Goal: Information Seeking & Learning: Check status

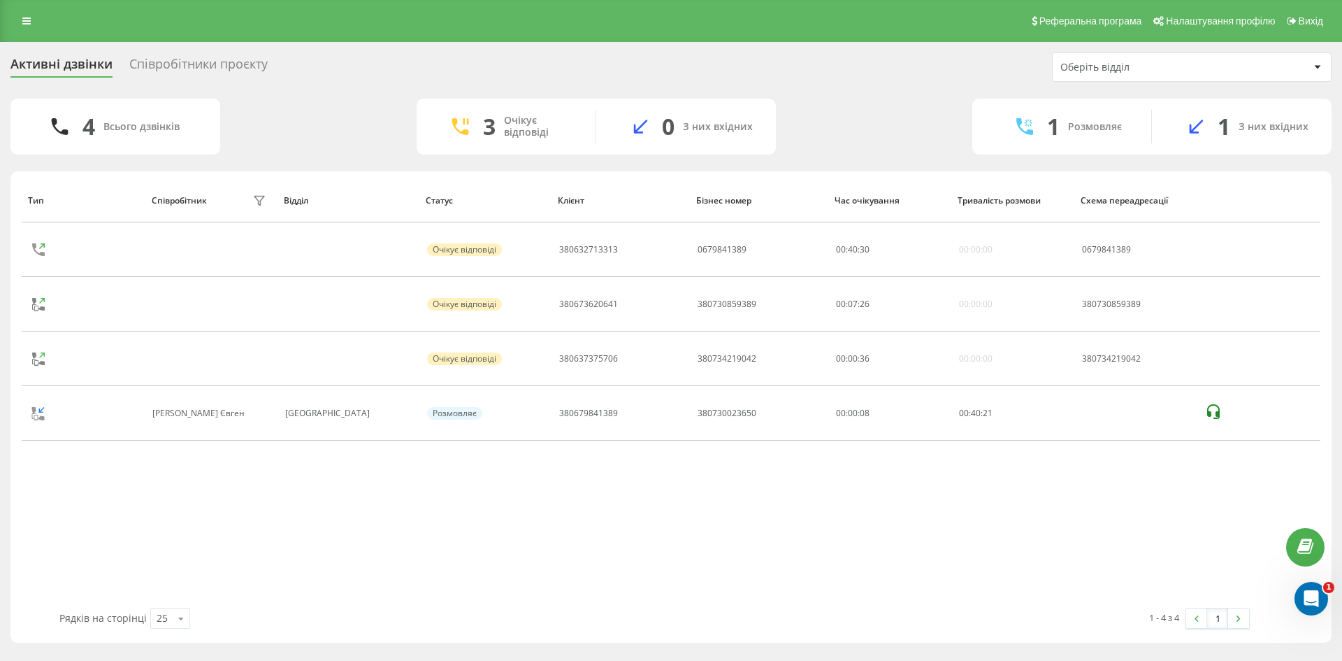
click at [25, 31] on div "Реферальна програма Налаштування профілю Вихід" at bounding box center [671, 21] width 1342 height 42
click at [26, 20] on icon at bounding box center [26, 21] width 8 height 10
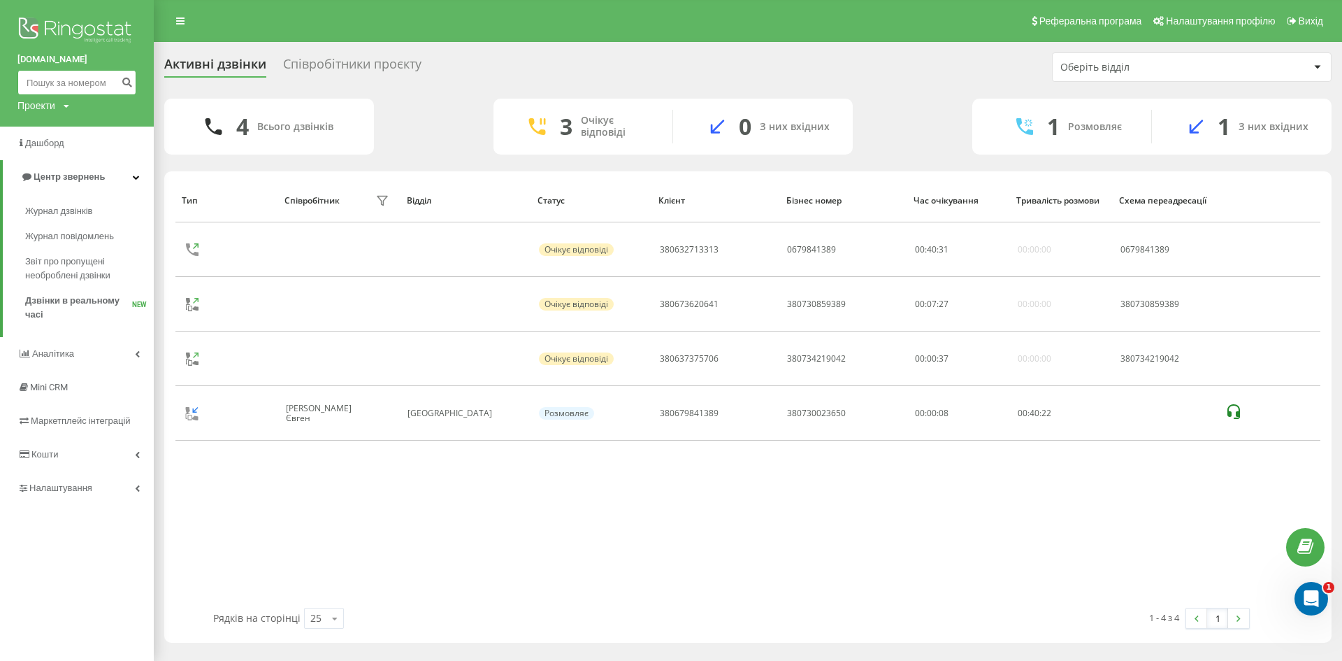
click at [45, 82] on input at bounding box center [76, 82] width 119 height 25
paste input "0939359923"
type input "0939359923"
click at [130, 85] on icon "submit" at bounding box center [127, 80] width 12 height 8
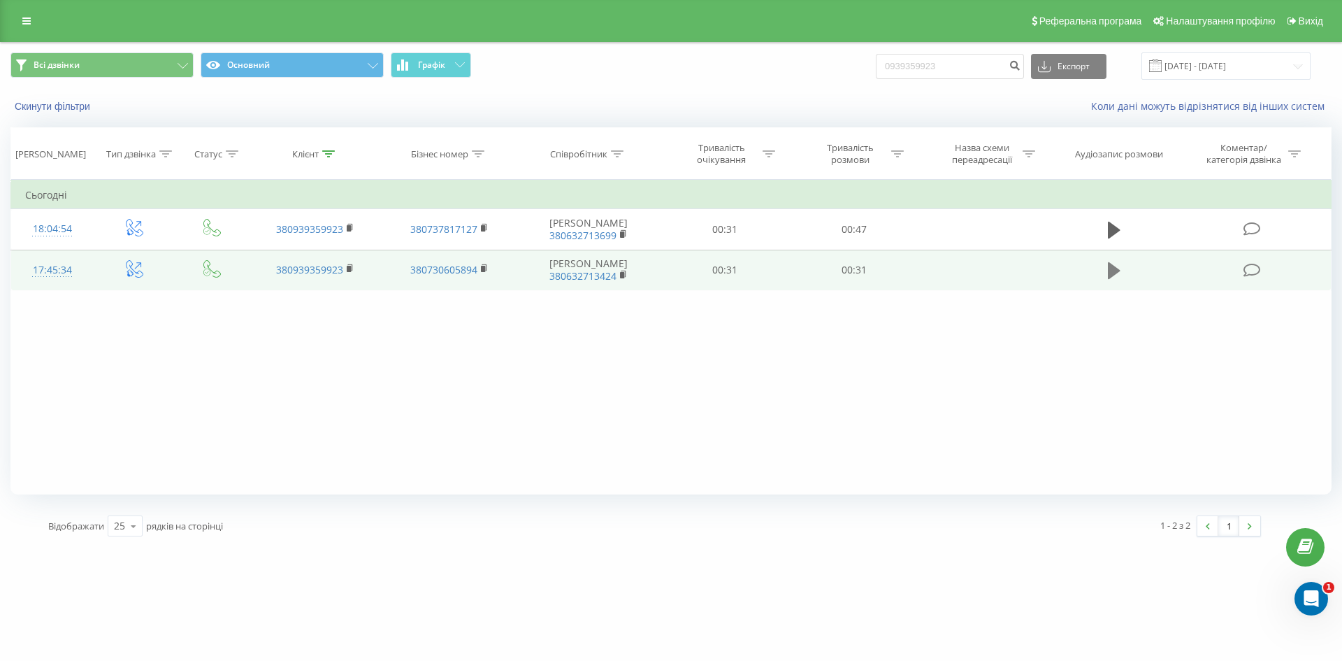
click at [1114, 279] on icon at bounding box center [1114, 270] width 13 height 17
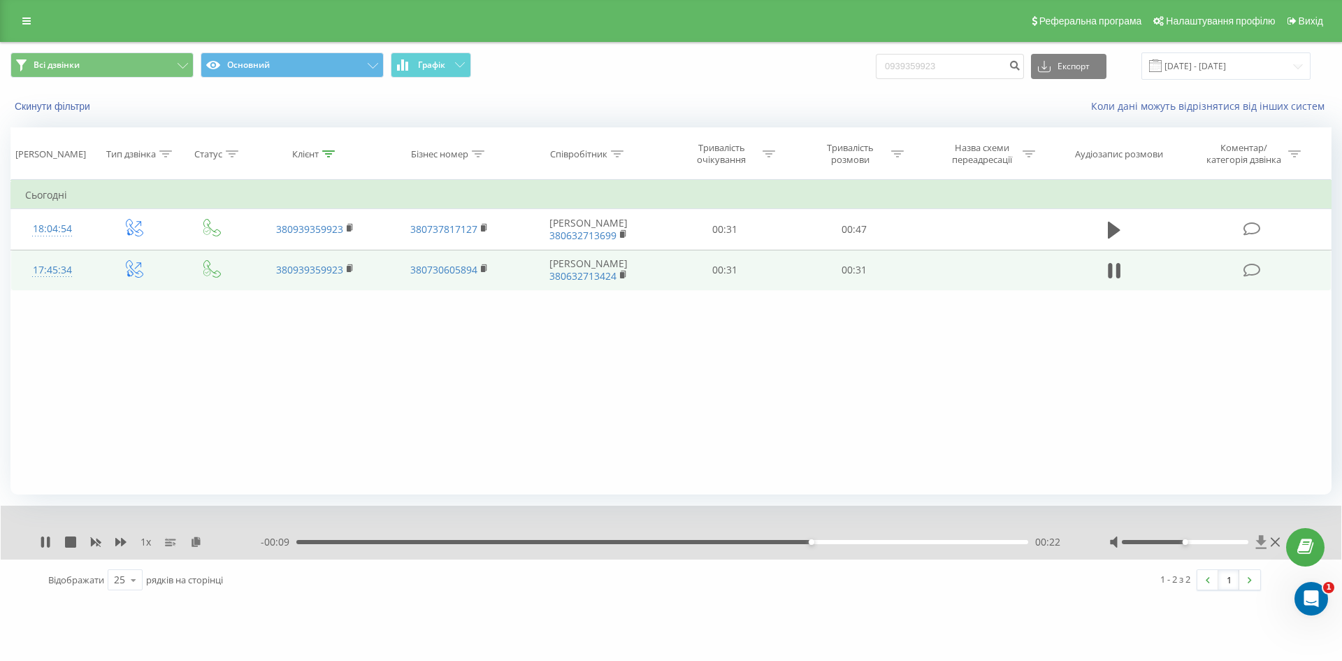
click at [1260, 547] on icon at bounding box center [1261, 542] width 12 height 14
click at [621, 397] on div "Фільтрувати за умовою Дорівнює Введіть значення Скасувати OK Фільтрувати за умо…" at bounding box center [670, 337] width 1321 height 315
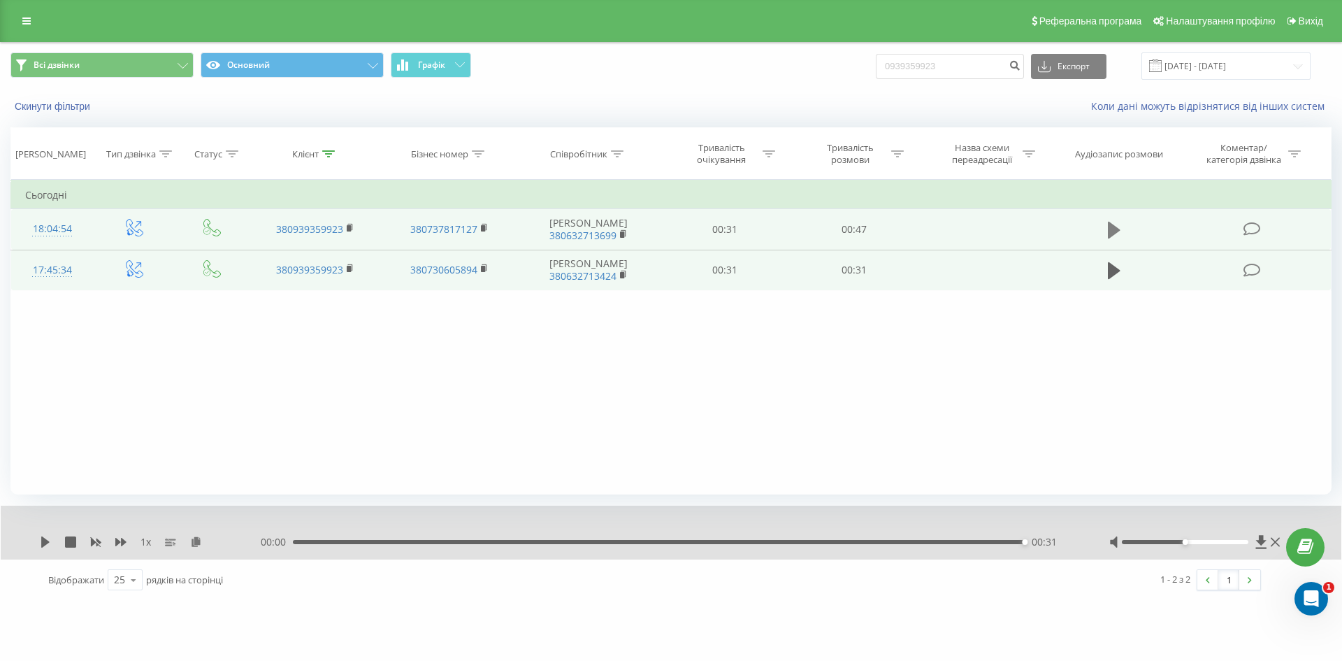
click at [1112, 238] on icon at bounding box center [1114, 230] width 13 height 17
